Goal: Information Seeking & Learning: Learn about a topic

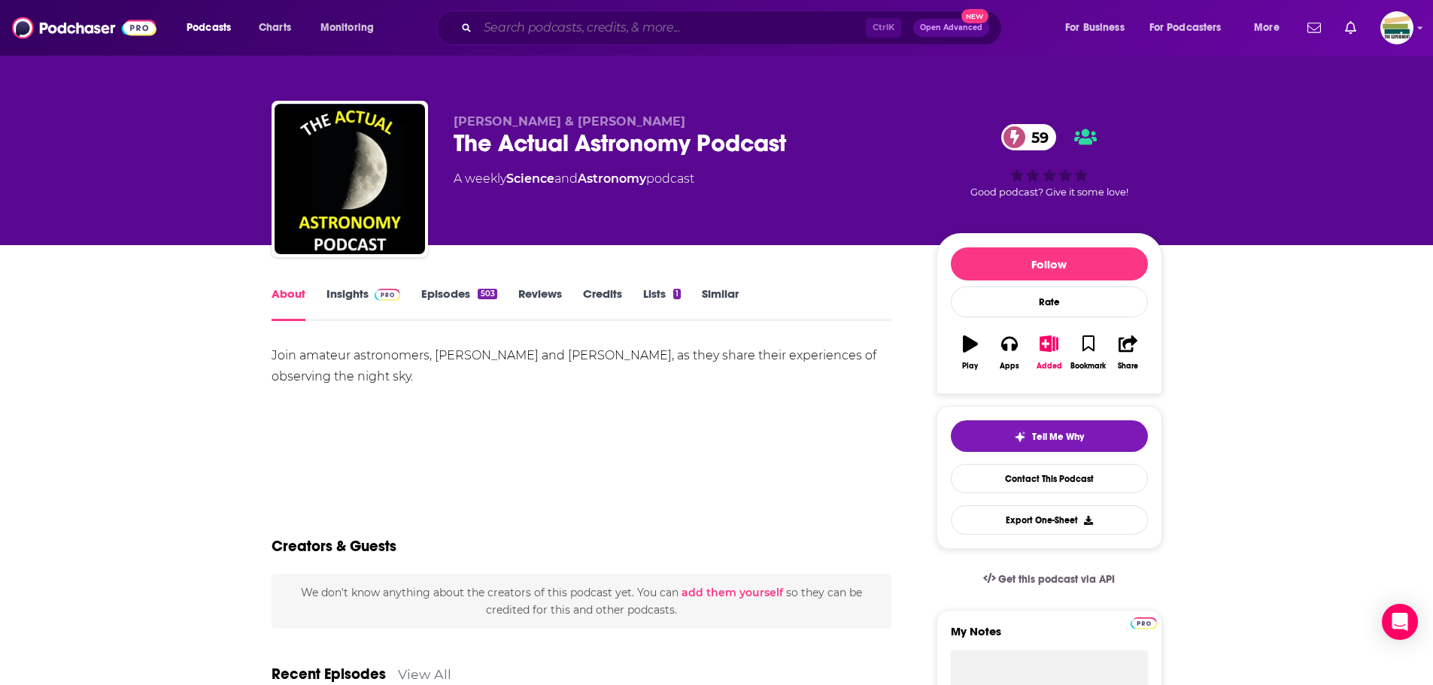
click at [569, 26] on input "Search podcasts, credits, & more..." at bounding box center [672, 28] width 388 height 24
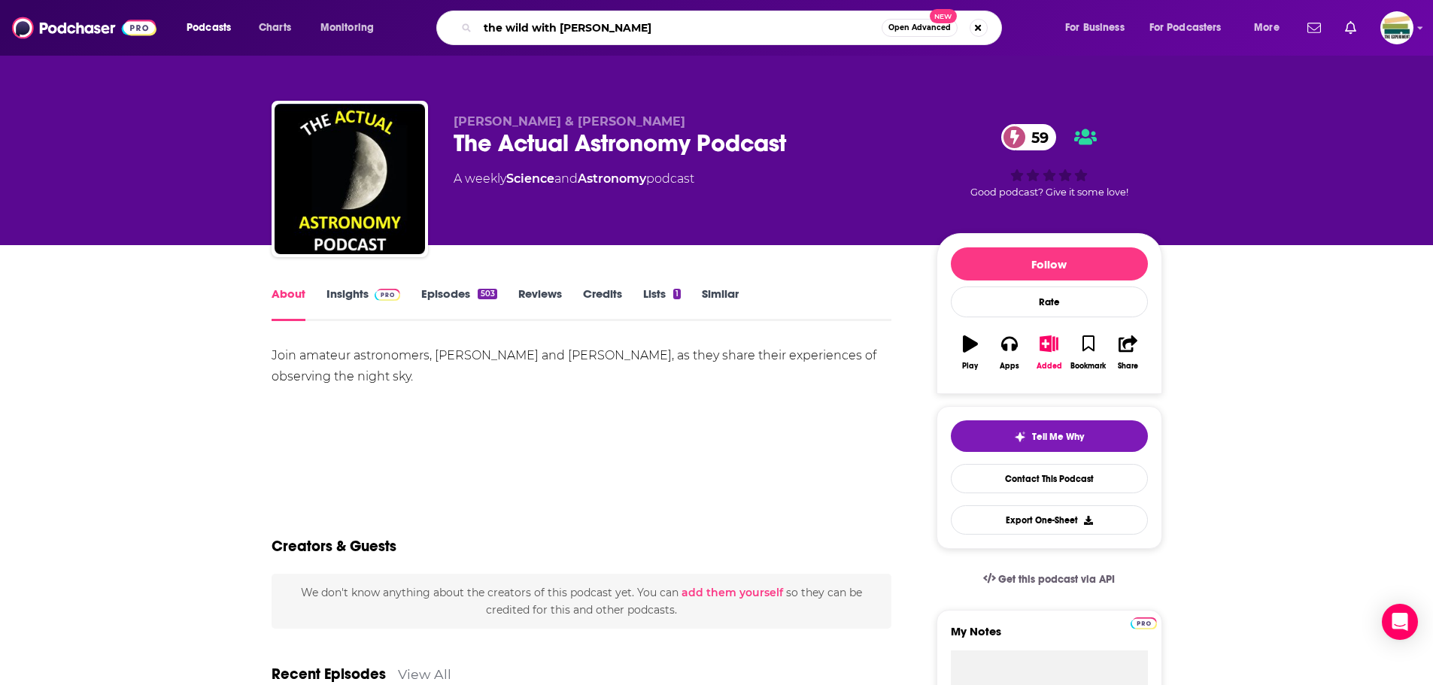
type input "the wild with [PERSON_NAME]"
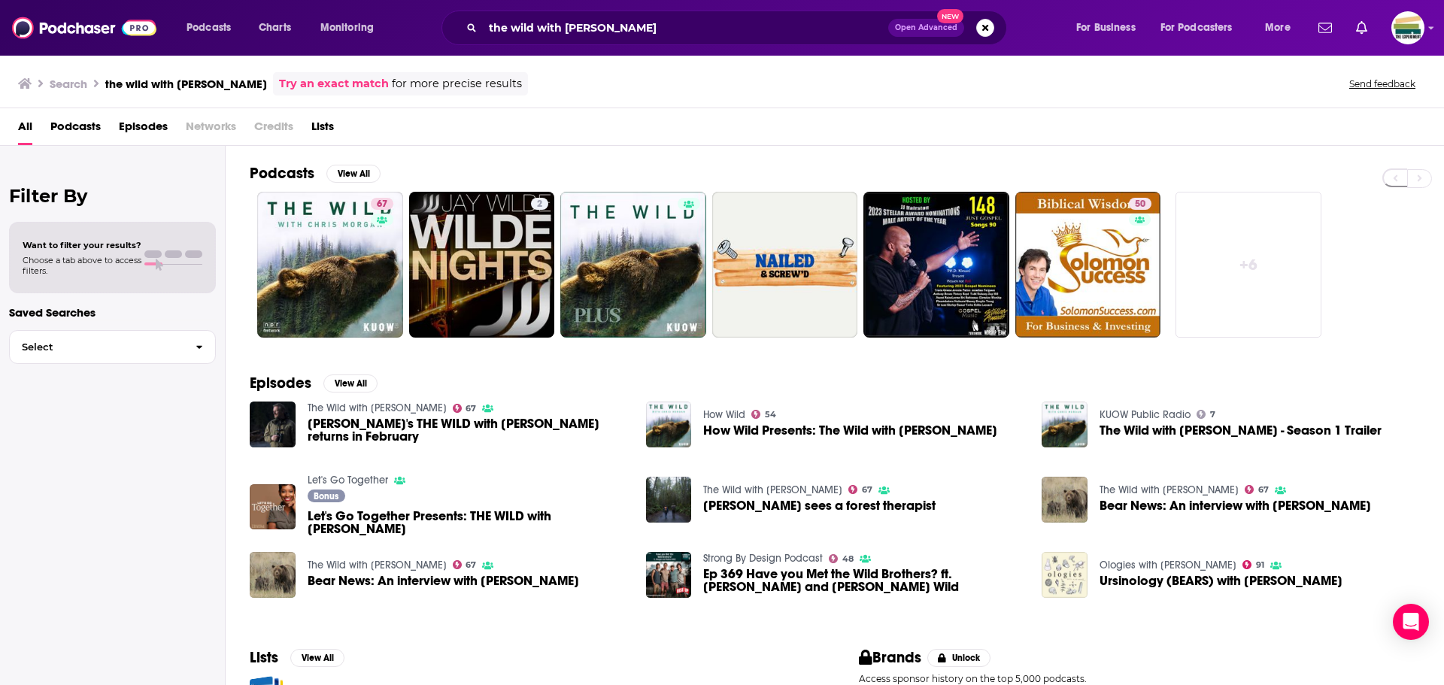
click at [326, 425] on span "[PERSON_NAME]'s THE WILD with [PERSON_NAME] returns in February" at bounding box center [468, 430] width 320 height 26
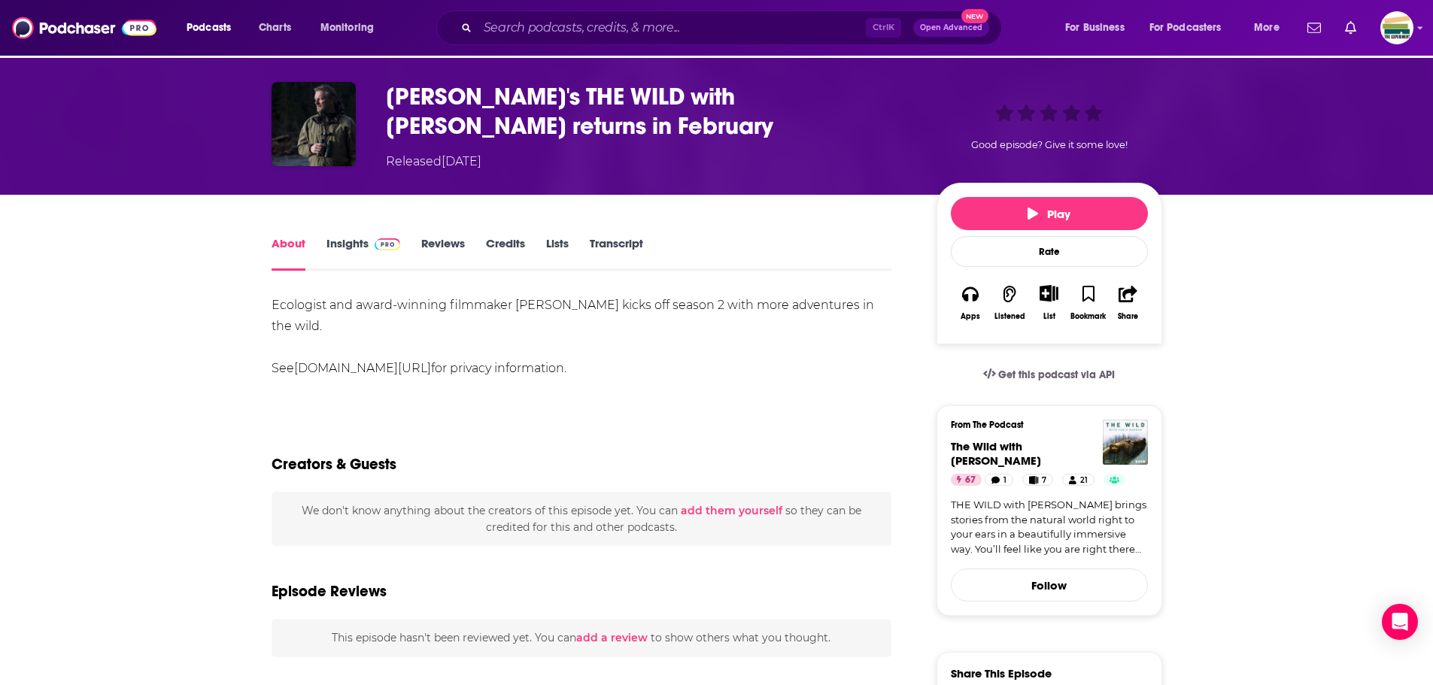
scroll to position [75, 0]
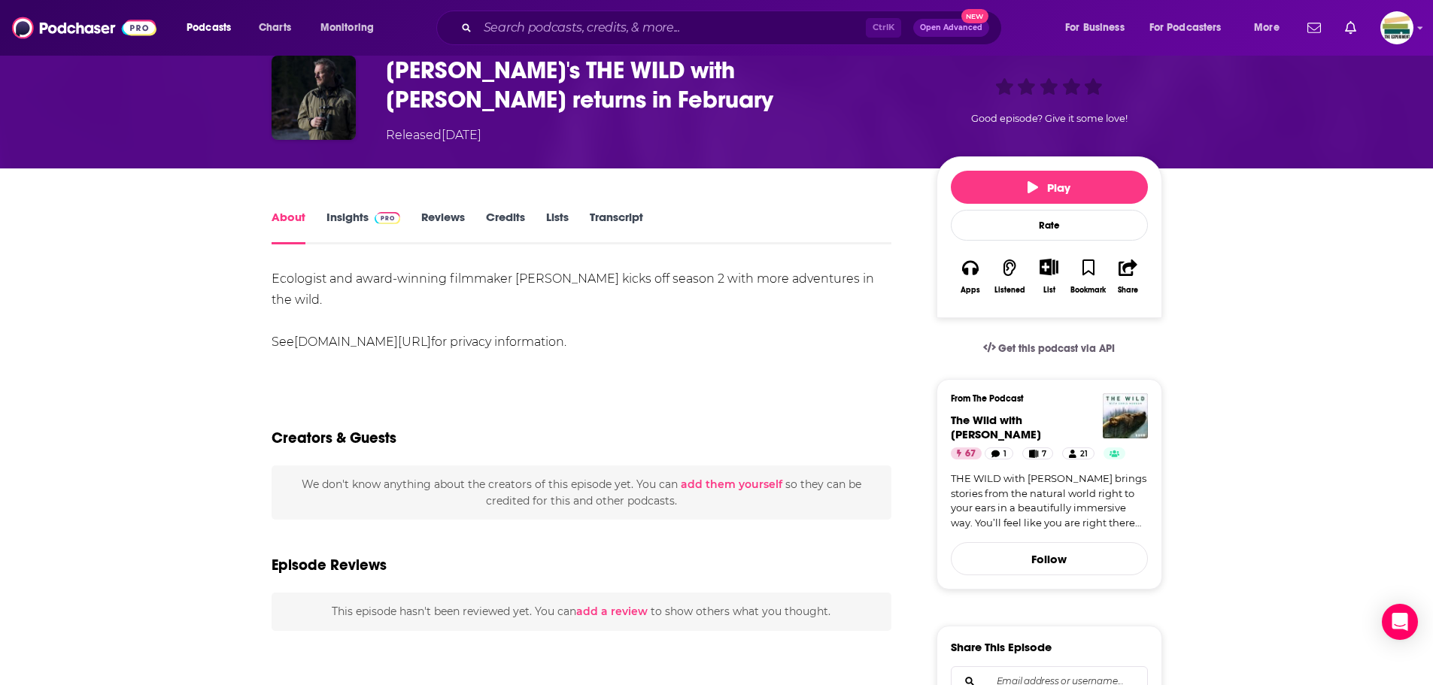
click at [347, 213] on link "Insights" at bounding box center [363, 227] width 74 height 35
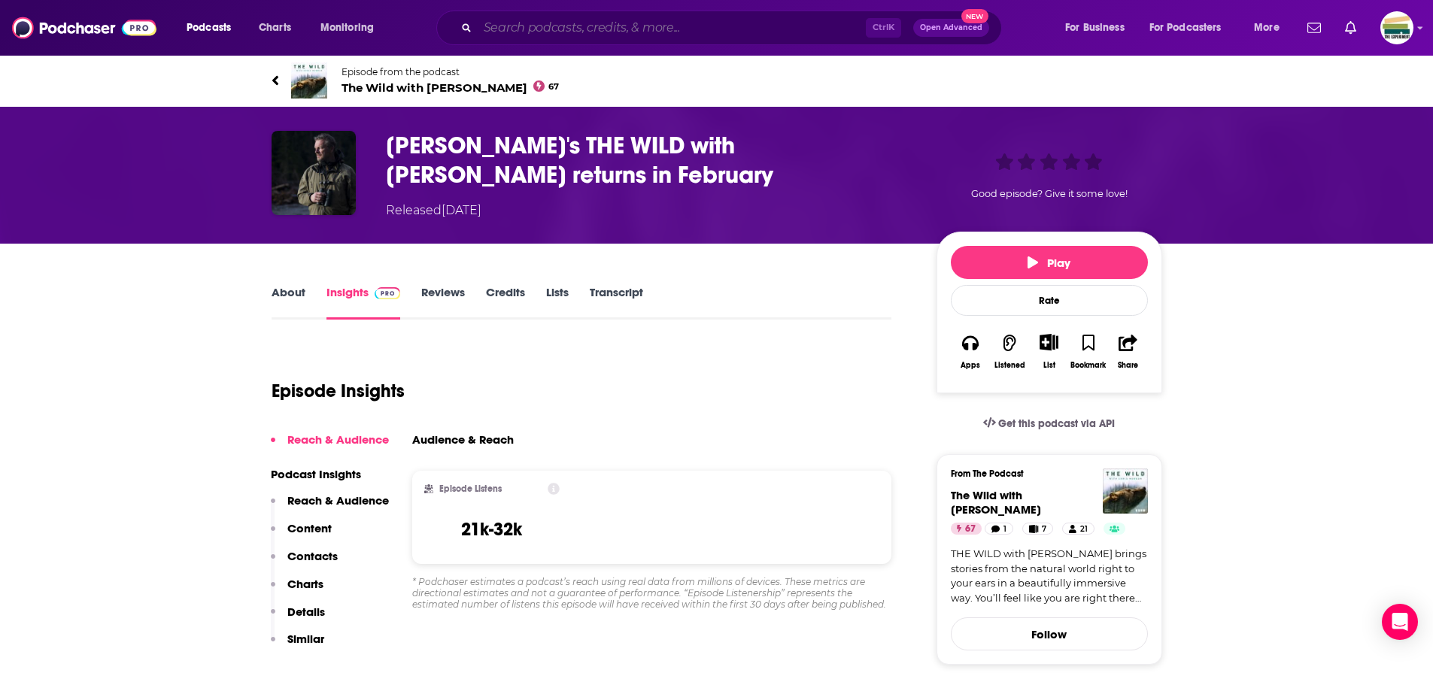
click at [518, 29] on input "Search podcasts, credits, & more..." at bounding box center [672, 28] width 388 height 24
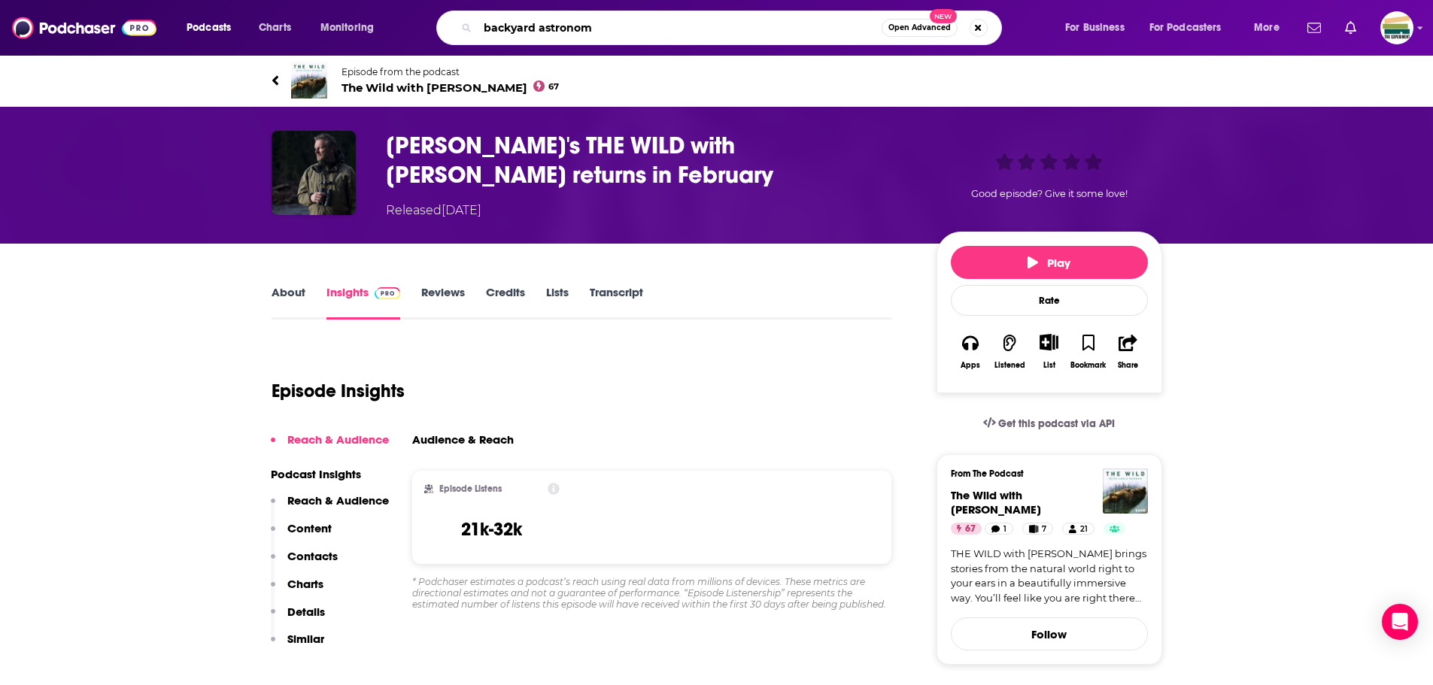
type input "backyard astronomy"
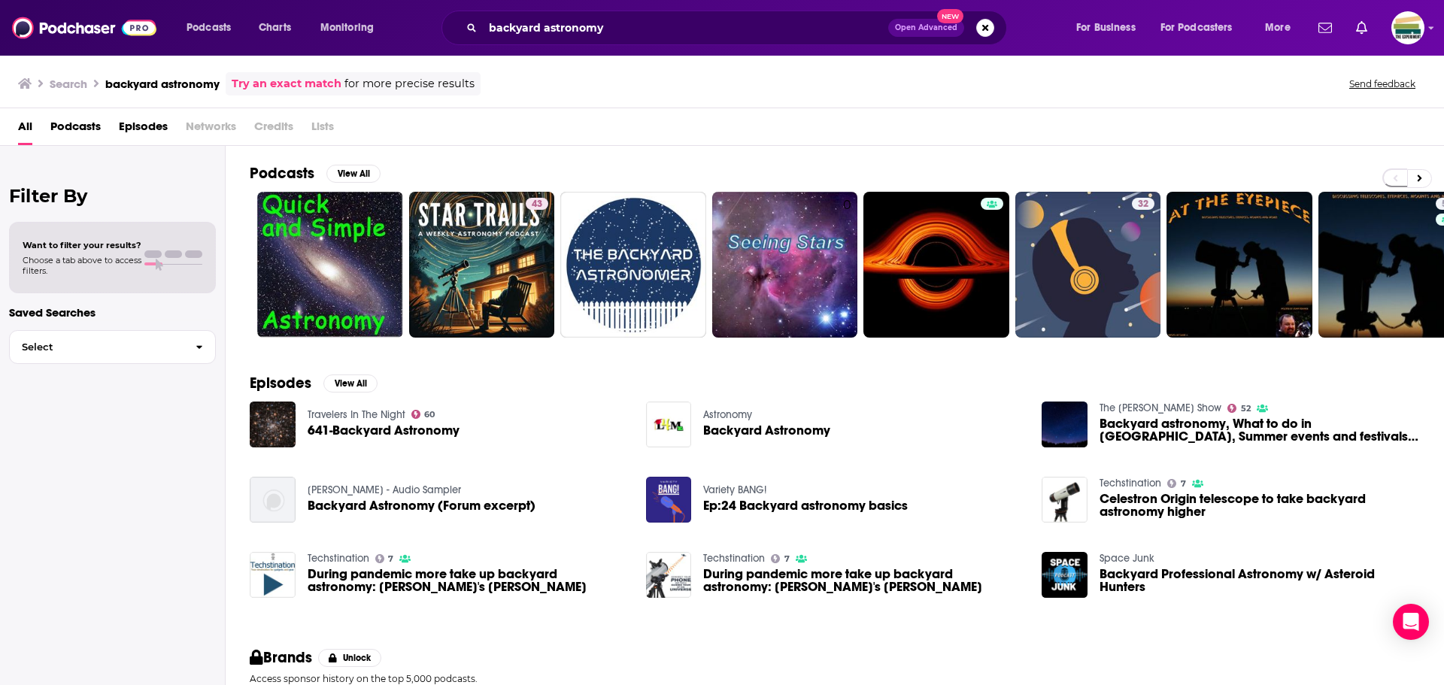
click at [380, 430] on span "641-Backyard Astronomy" at bounding box center [384, 430] width 152 height 13
click at [742, 429] on span "Backyard Astronomy" at bounding box center [766, 430] width 127 height 13
